Goal: Transaction & Acquisition: Purchase product/service

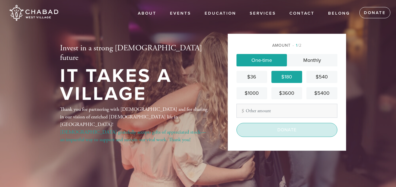
click at [293, 131] on input "Donate" at bounding box center [286, 130] width 101 height 14
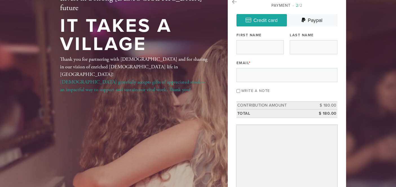
scroll to position [40, 0]
click at [238, 92] on input "Write a note" at bounding box center [238, 91] width 4 height 4
checkbox input "true"
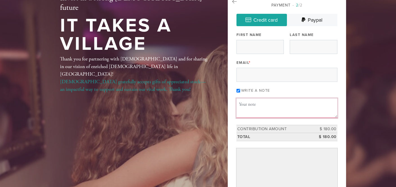
click at [255, 108] on textarea "Message or dedication" at bounding box center [286, 108] width 101 height 19
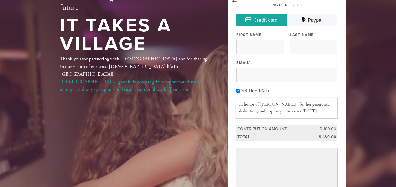
type textarea "In honor of Jessica Russell - for her generosity, dedication, and inspiring wor…"
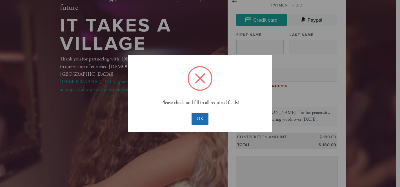
click at [203, 124] on button "OK" at bounding box center [200, 119] width 17 height 12
click at [205, 119] on button "OK" at bounding box center [200, 119] width 17 height 12
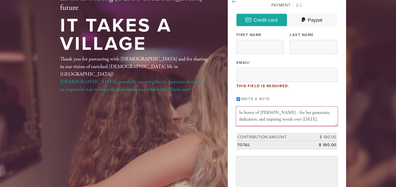
scroll to position [0, 0]
type textarea "In honor of Jessica Russell - for her generosity, dedication, and inspiring wor…"
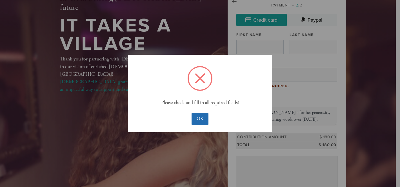
click at [203, 122] on button "OK" at bounding box center [200, 119] width 17 height 12
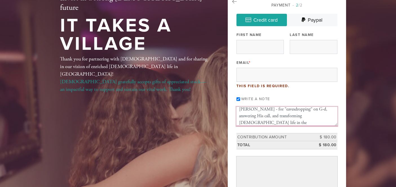
scroll to position [27, 0]
type textarea "In honor of Jessica Russell - for her generosity, dedication, and inspiring wor…"
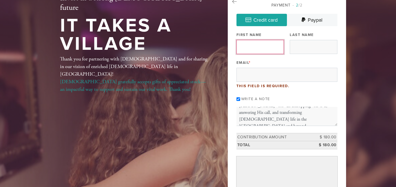
click at [256, 45] on input "First Name" at bounding box center [259, 47] width 47 height 14
type input "Neil"
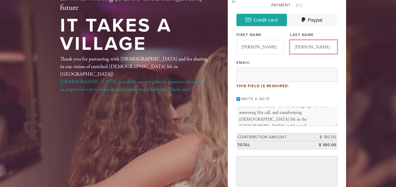
type input "Goldman"
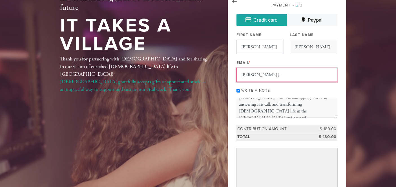
type input "neil.j.goldman@gmail.com"
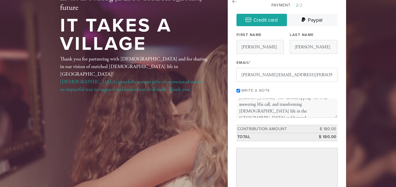
scroll to position [46, 0]
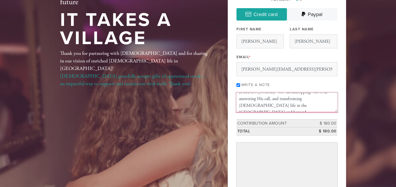
click at [296, 103] on textarea "In honor of Jessica Russell - for her generosity, dedication, and inspiring wor…" at bounding box center [286, 102] width 101 height 19
click at [251, 105] on textarea "In honor of Jessica Russell - for her generosity, dedication, and inspiring wor…" at bounding box center [286, 102] width 101 height 19
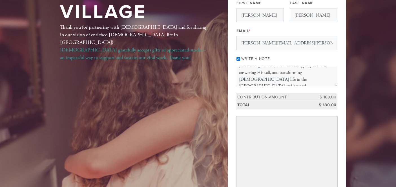
scroll to position [67, 0]
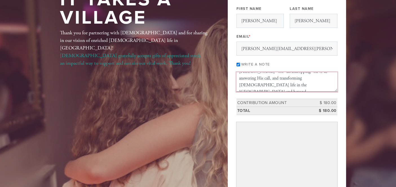
click at [283, 80] on textarea "In honor of Jessica Russell - for her generosity, dedication, and inspiring wor…" at bounding box center [286, 81] width 101 height 19
click at [292, 83] on textarea "In honor of Jessica Russell - for her generosity, dedication, and inspiring wor…" at bounding box center [286, 81] width 101 height 19
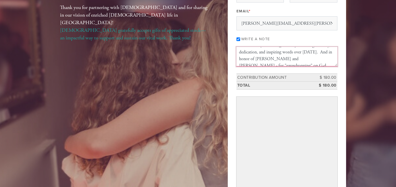
scroll to position [8, 0]
drag, startPoint x: 253, startPoint y: 57, endPoint x: 268, endPoint y: 57, distance: 15.5
click at [268, 57] on textarea "In honor of Jessica Russell - for her generosity, dedication, and inspiring wor…" at bounding box center [286, 56] width 101 height 19
click at [263, 53] on textarea "In honor of Jessica Russell - for her generosity, dedication, and inspiring wor…" at bounding box center [286, 56] width 101 height 19
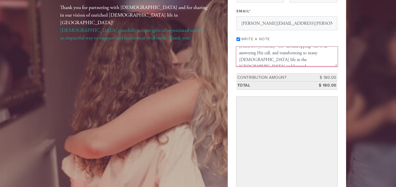
click at [294, 51] on textarea "In honor of Jessica Russell - for her generosity, dedication, and inspiring wor…" at bounding box center [286, 56] width 101 height 19
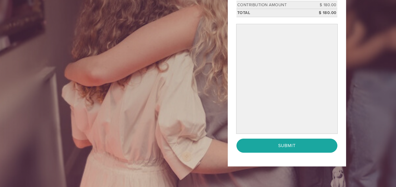
scroll to position [247, 0]
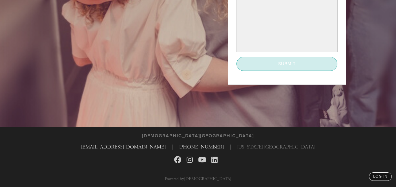
type textarea "In honor of Jessica Russell - for her generosity, dedication, and inspiring wor…"
click at [293, 65] on input "Submit" at bounding box center [286, 64] width 101 height 14
